Goal: Check status: Check status

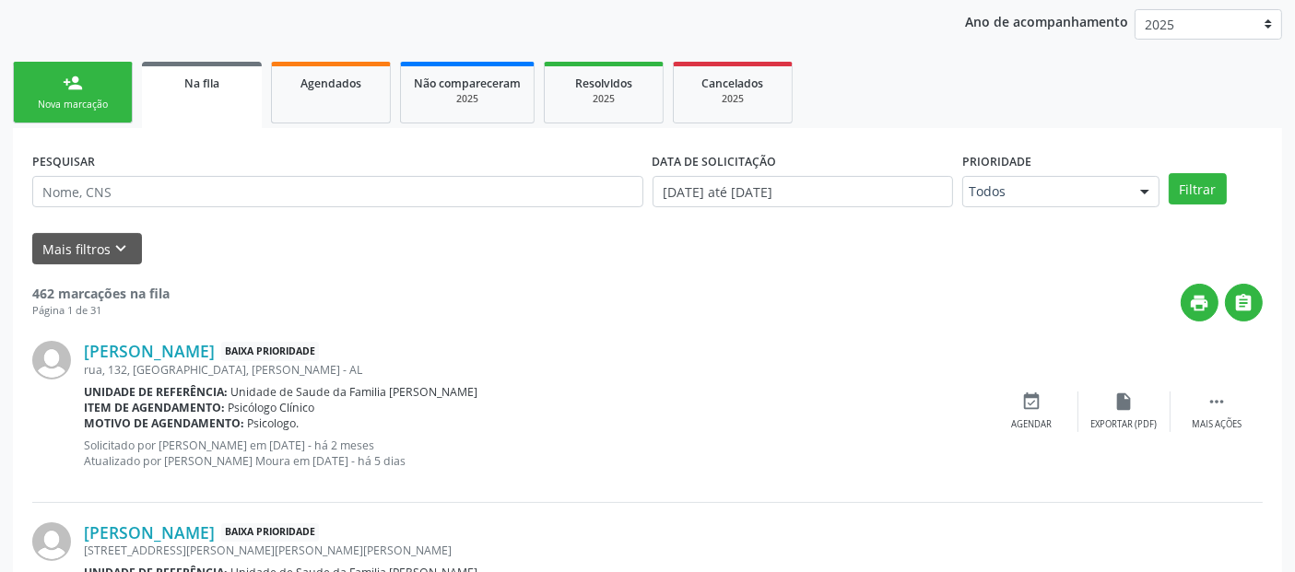
scroll to position [247, 0]
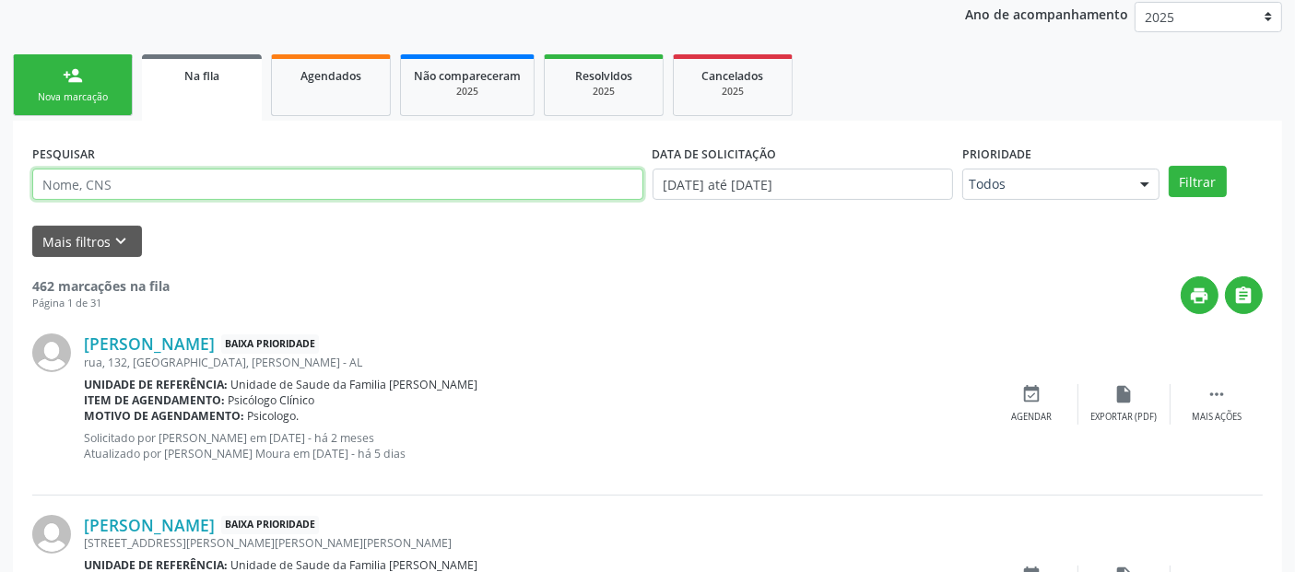
click at [290, 175] on input "text" at bounding box center [337, 184] width 611 height 31
type input "[PERSON_NAME]"
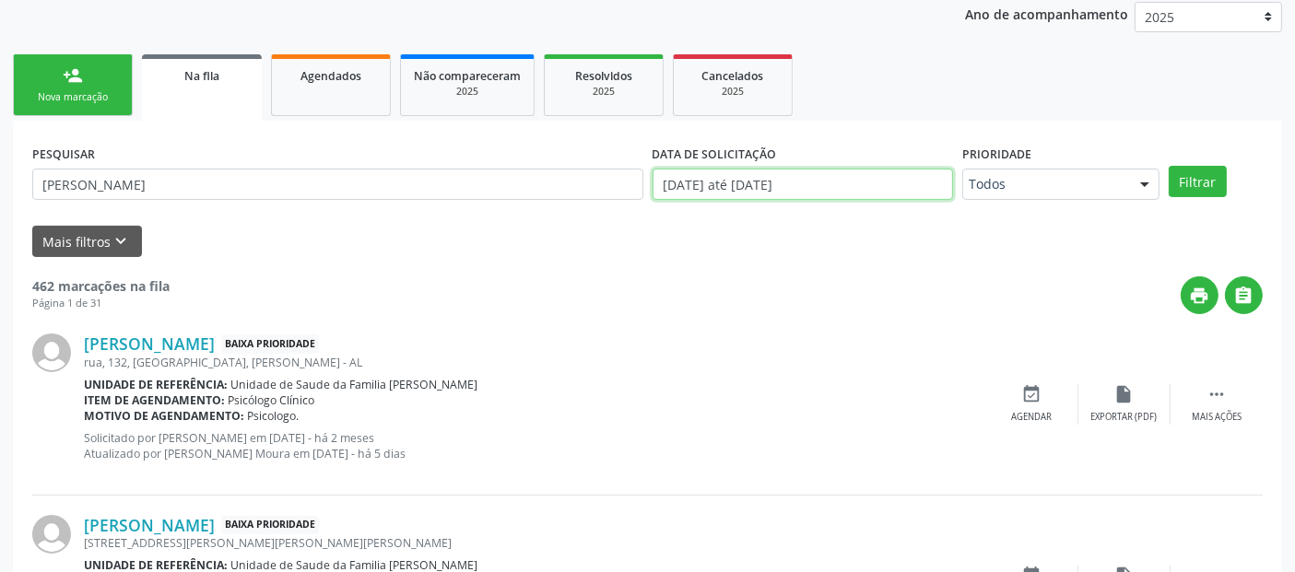
click at [871, 183] on input "[DATE] até [DATE]" at bounding box center [803, 184] width 301 height 31
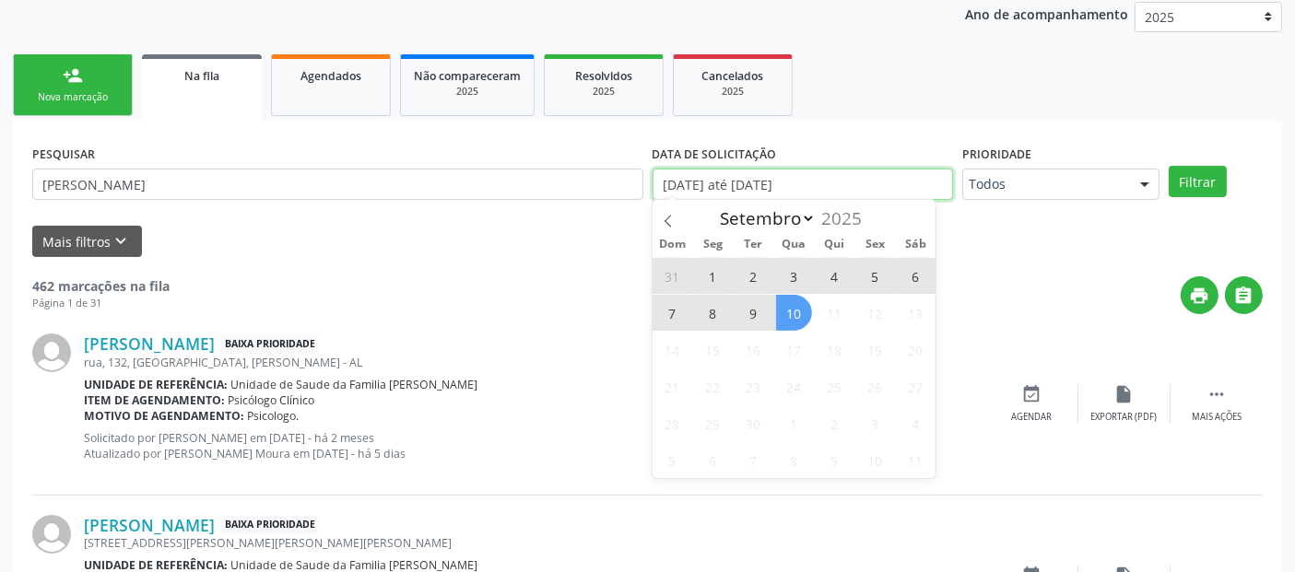
click at [871, 183] on input "[DATE] até [DATE]" at bounding box center [803, 184] width 301 height 31
select select "0"
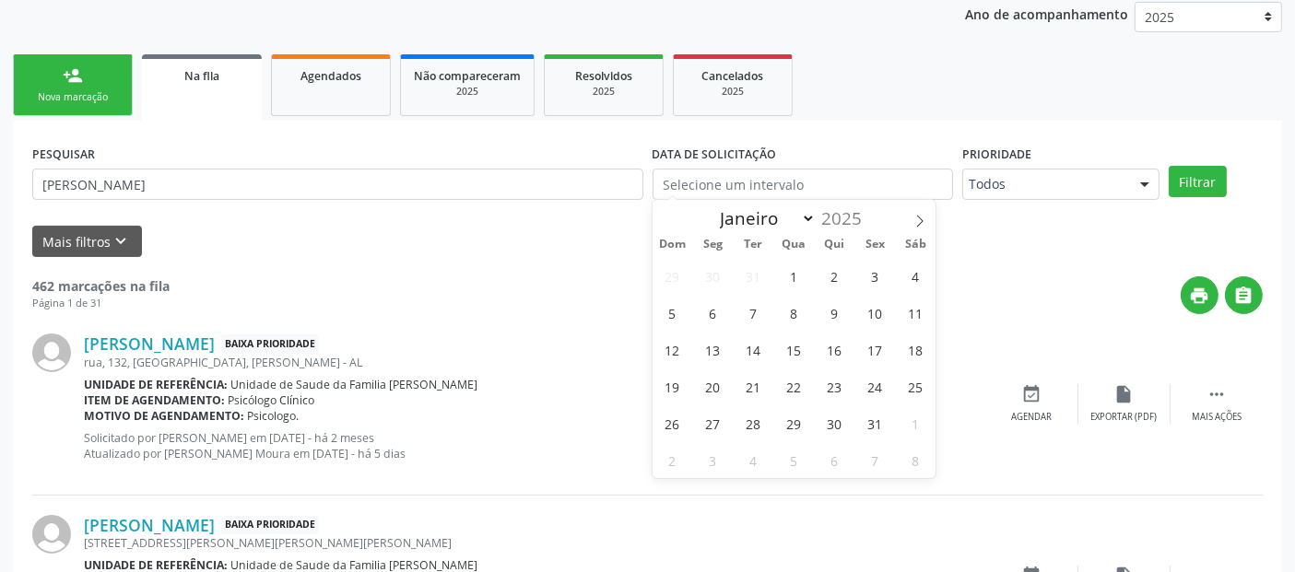
select select "8"
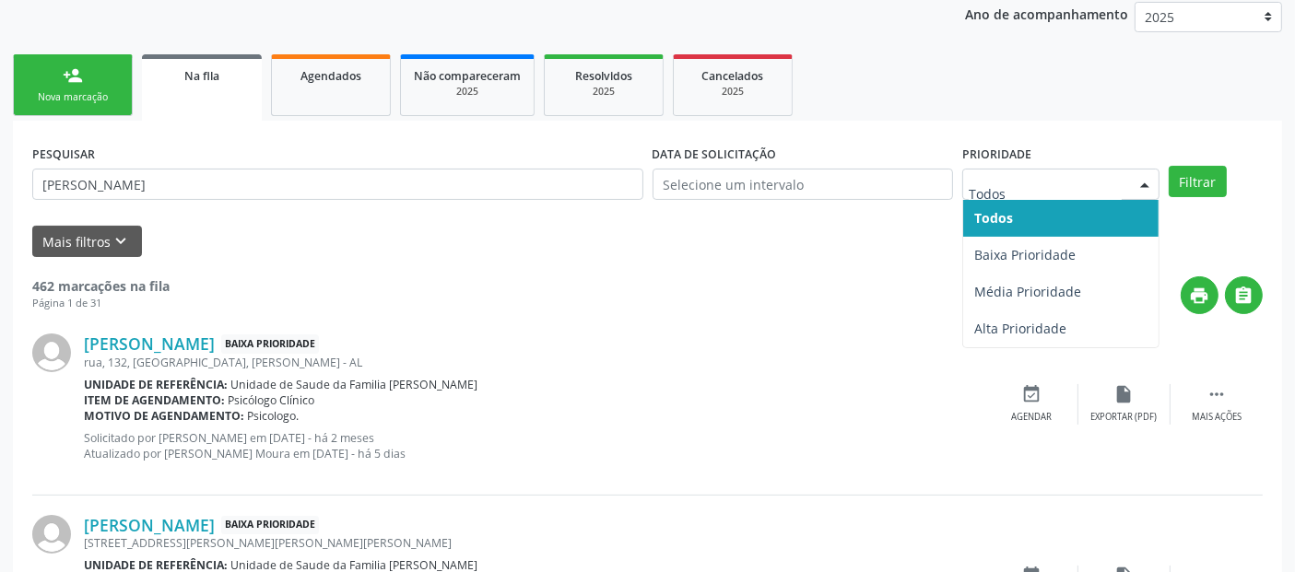
click at [1074, 188] on input "text" at bounding box center [1045, 193] width 153 height 37
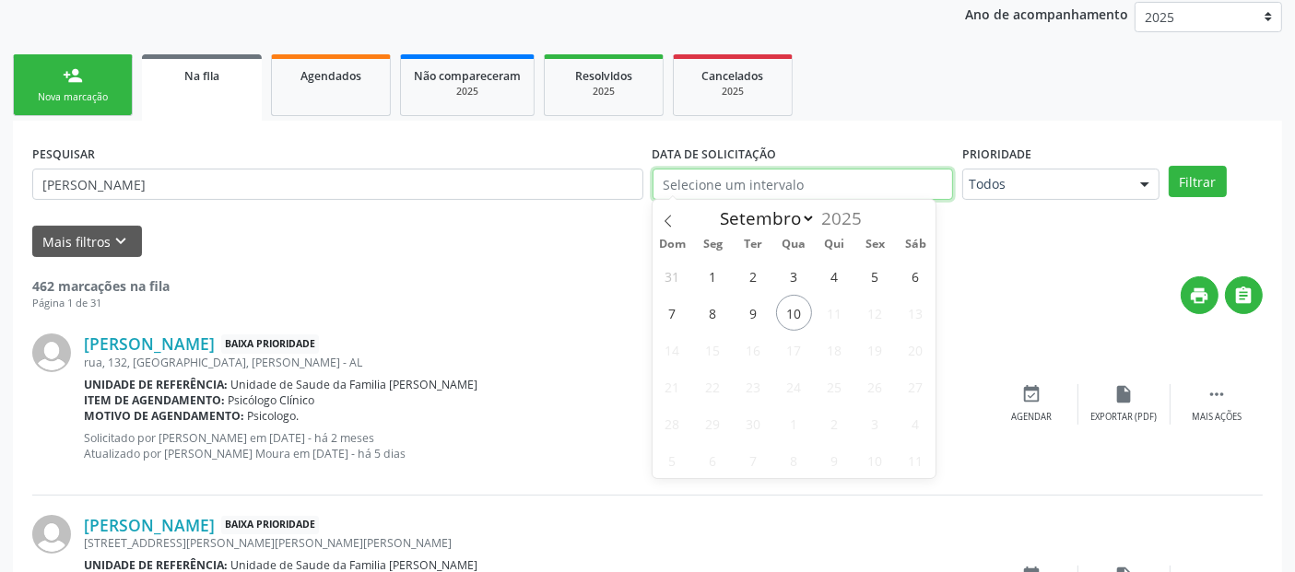
click at [769, 187] on input "text" at bounding box center [803, 184] width 301 height 31
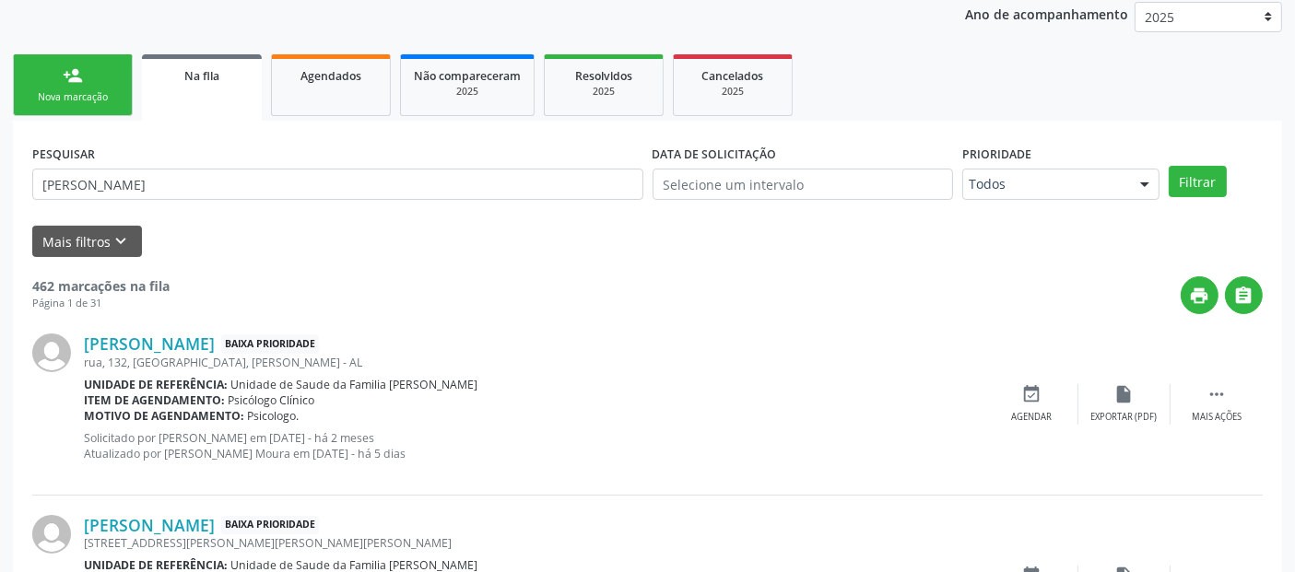
click at [572, 253] on div "Mais filtros keyboard_arrow_down" at bounding box center [648, 242] width 1240 height 32
click at [1202, 170] on button "Filtrar" at bounding box center [1198, 181] width 58 height 31
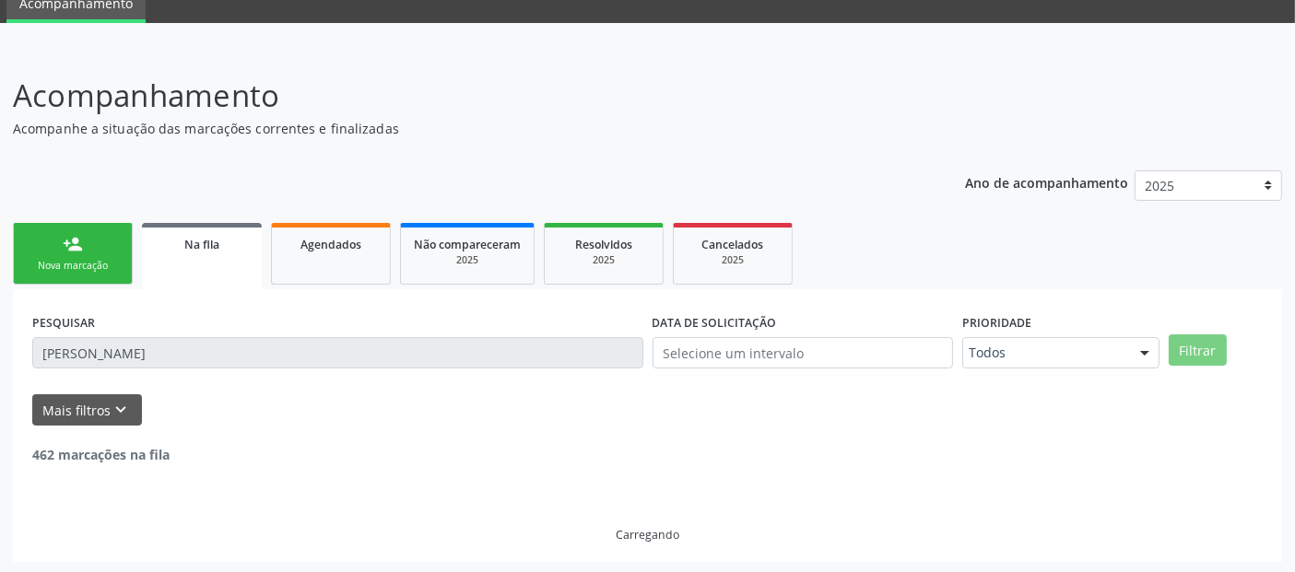
scroll to position [15, 0]
